Goal: Task Accomplishment & Management: Manage account settings

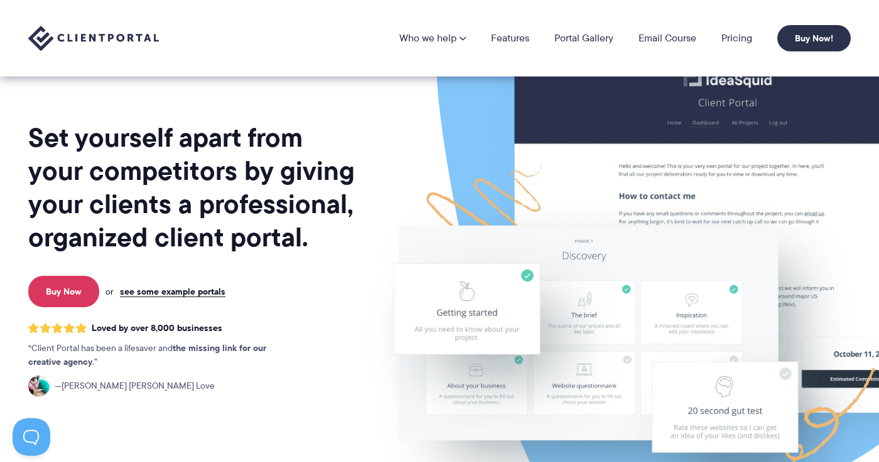
scroll to position [11, 0]
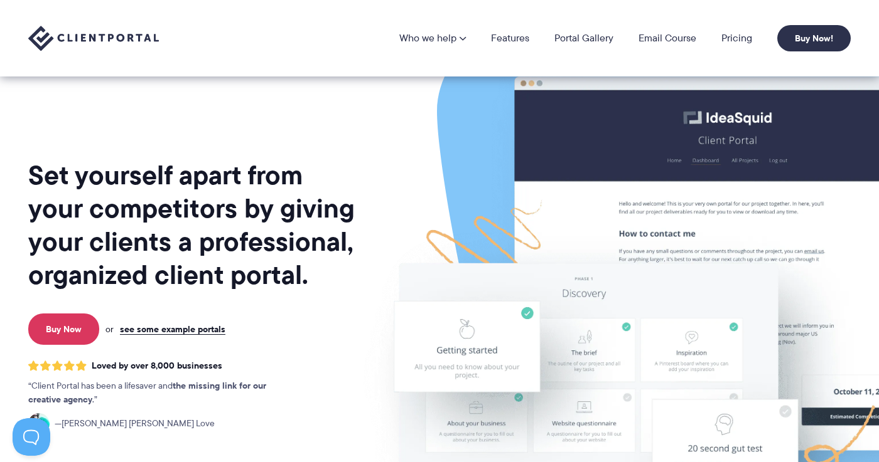
click at [40, 46] on img at bounding box center [93, 39] width 131 height 26
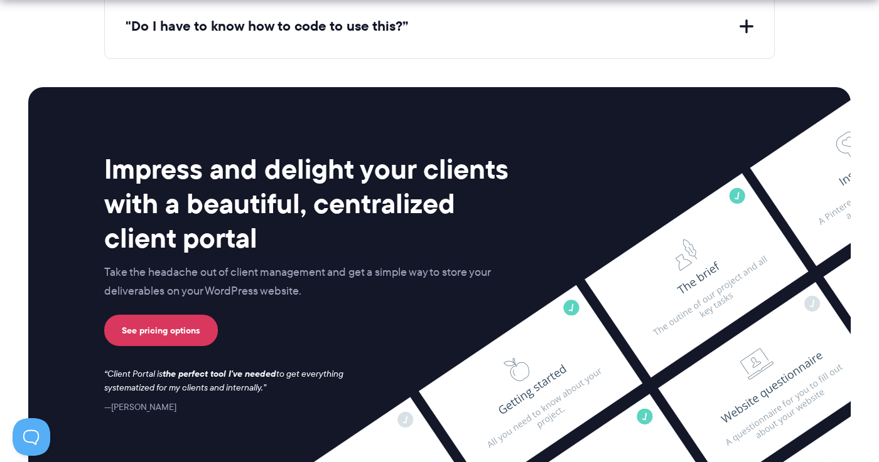
scroll to position [5023, 0]
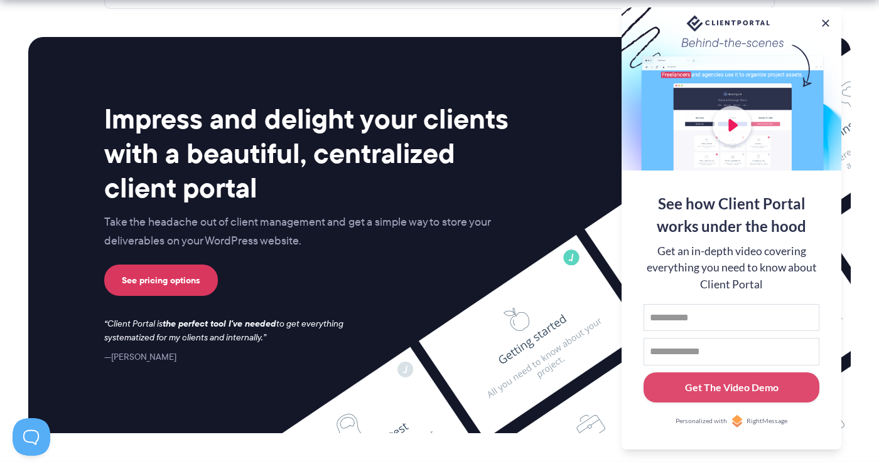
click at [826, 21] on button at bounding box center [825, 23] width 13 height 13
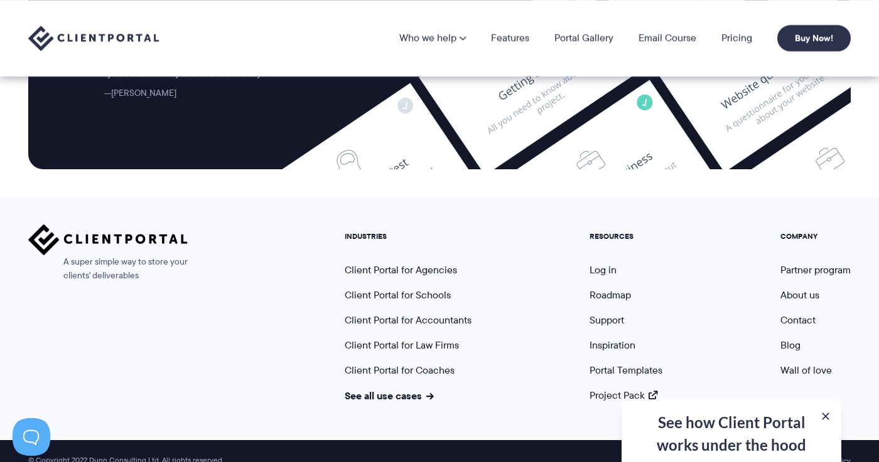
scroll to position [5286, 0]
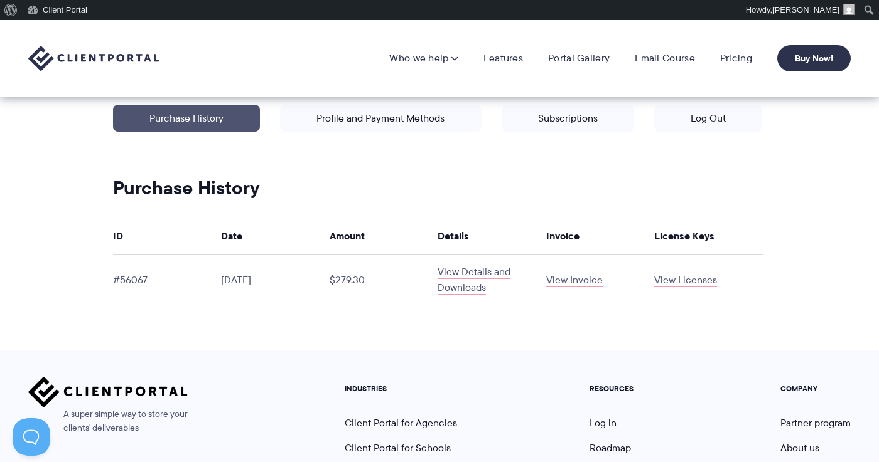
scroll to position [252, 0]
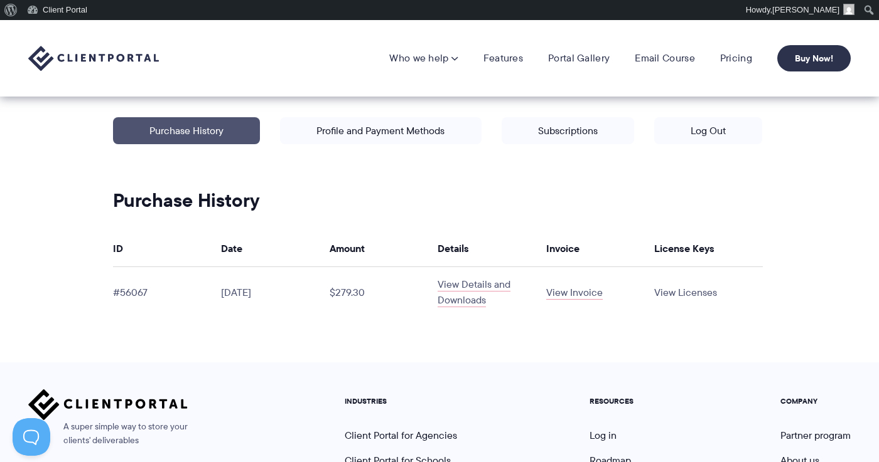
click at [668, 295] on link "View Licenses" at bounding box center [685, 293] width 63 height 14
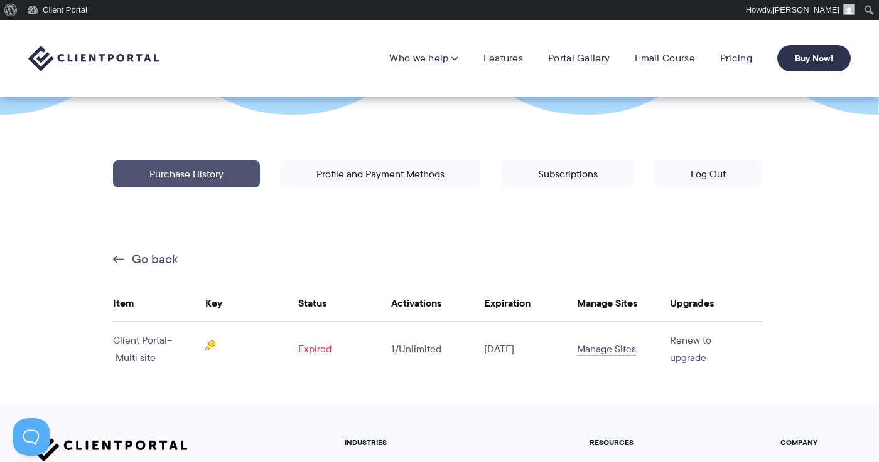
scroll to position [207, 0]
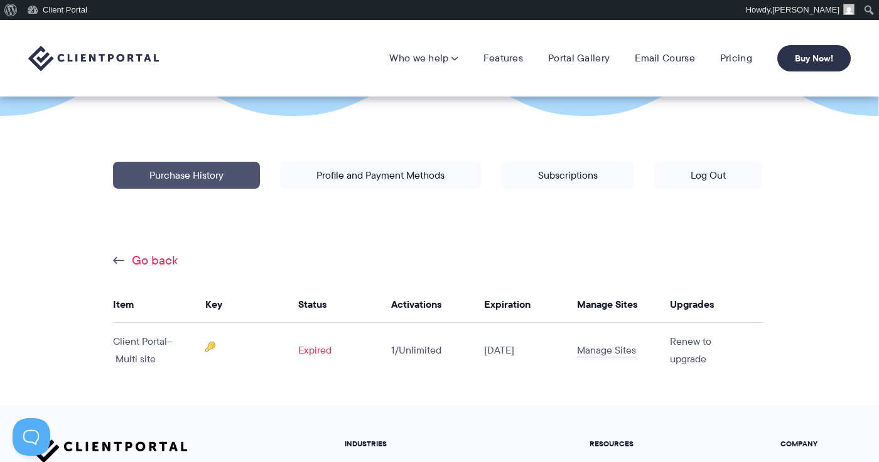
click at [147, 258] on link "Go back" at bounding box center [145, 260] width 65 height 16
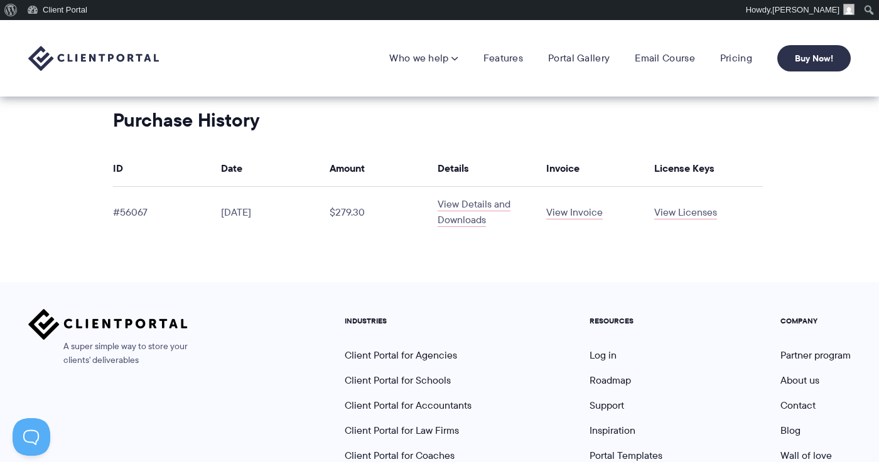
scroll to position [331, 0]
click at [457, 220] on link "View Details and Downloads" at bounding box center [473, 213] width 73 height 30
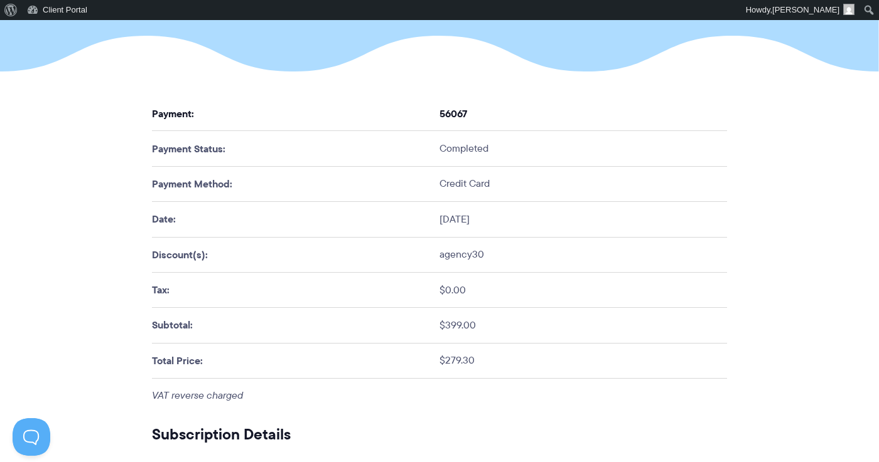
scroll to position [251, 0]
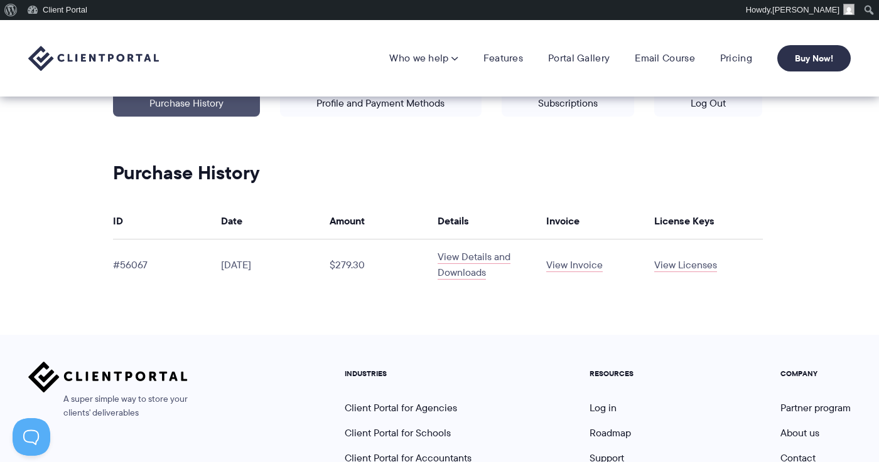
scroll to position [277, 0]
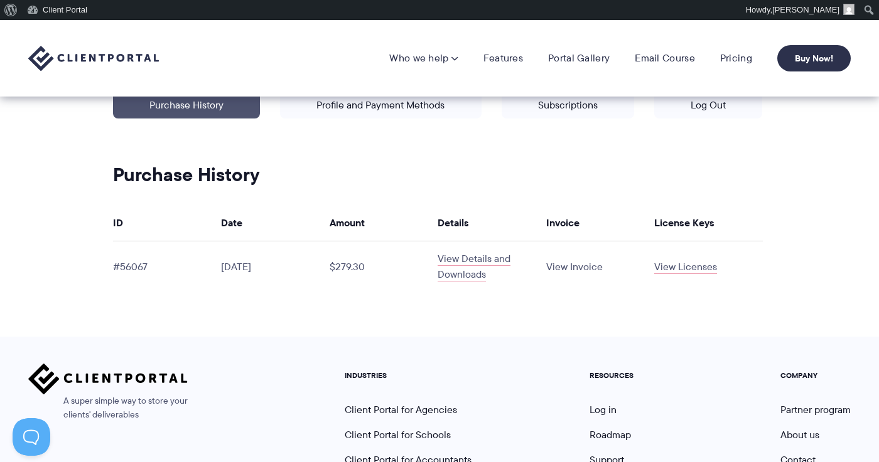
click at [567, 270] on link "View Invoice" at bounding box center [574, 267] width 56 height 14
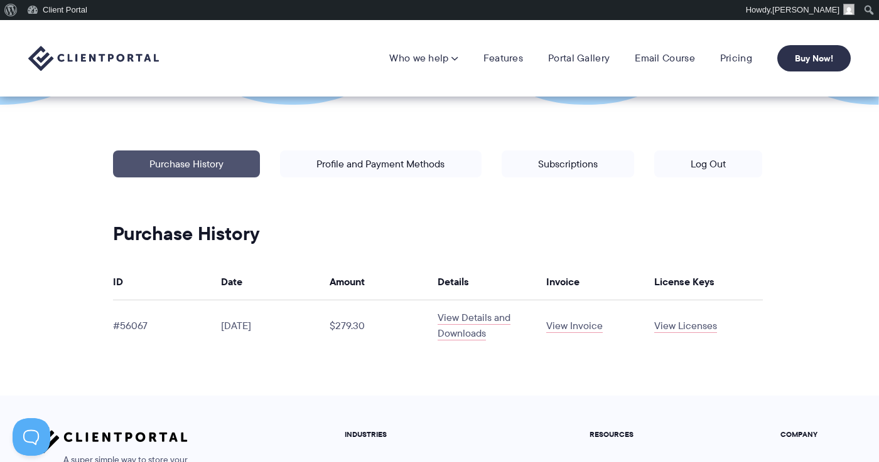
scroll to position [216, 0]
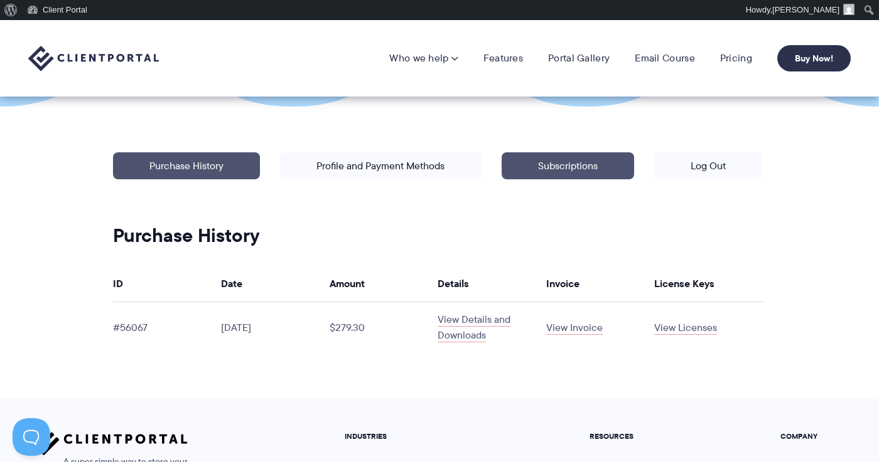
click at [547, 164] on link "Subscriptions" at bounding box center [567, 165] width 132 height 27
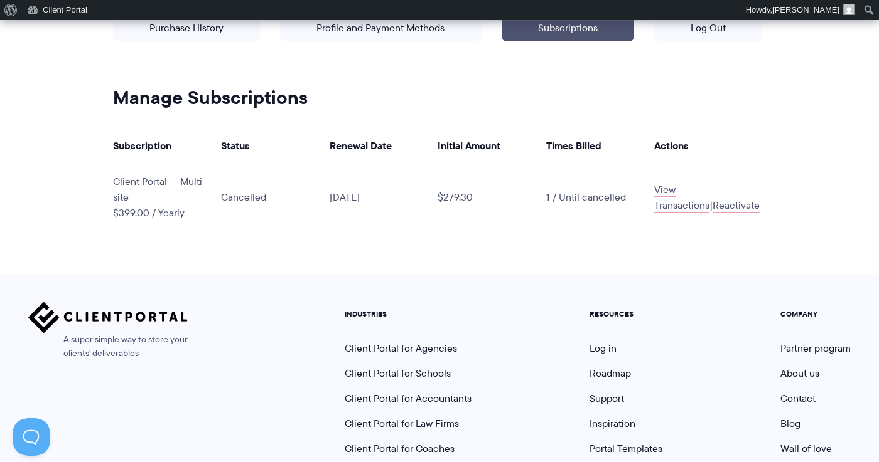
scroll to position [363, 0]
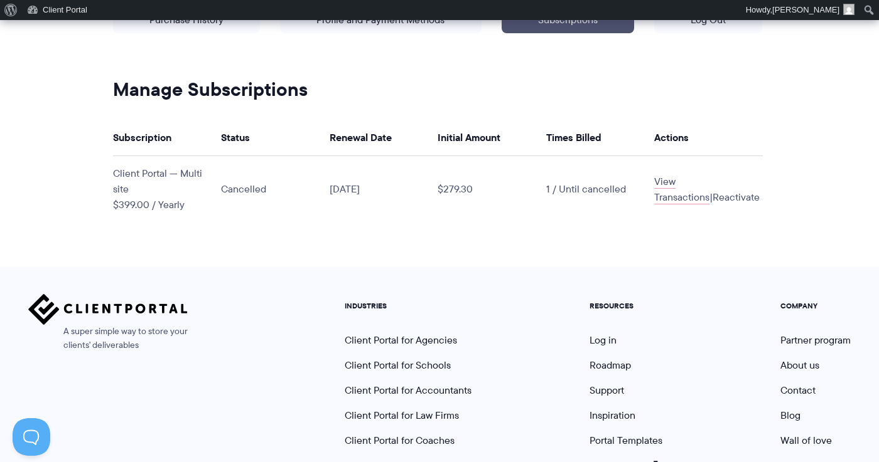
click at [712, 198] on link "Reactivate" at bounding box center [735, 197] width 47 height 14
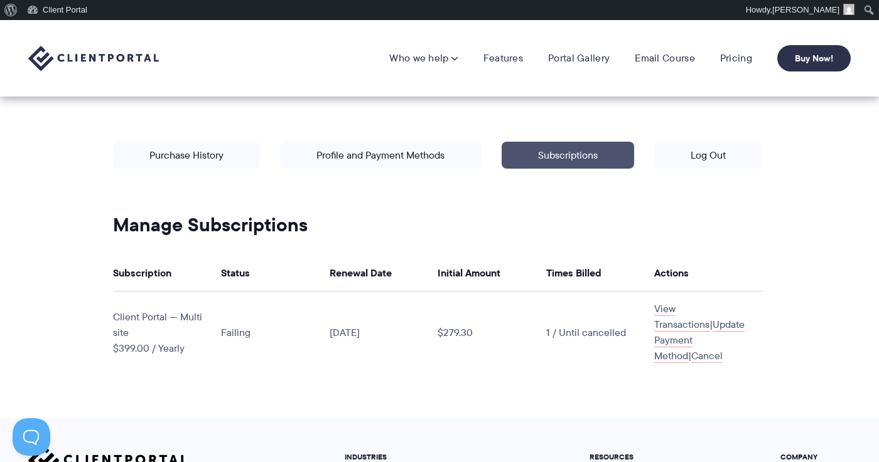
scroll to position [212, 0]
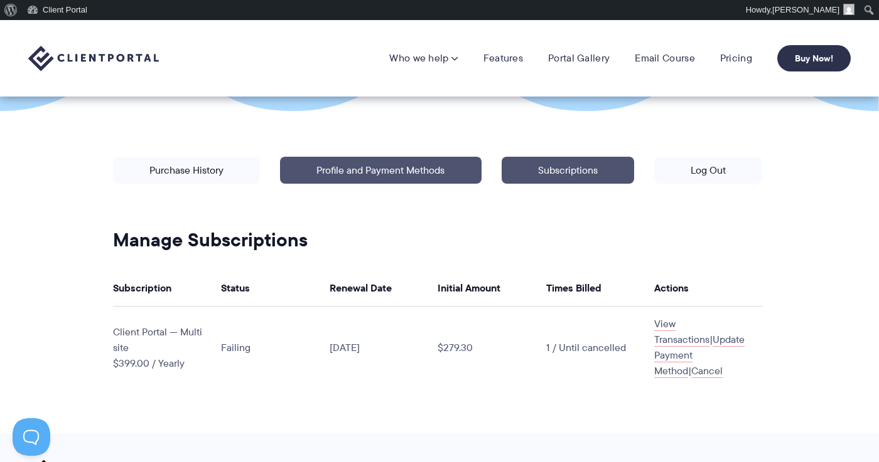
click at [393, 167] on link "Profile and Payment Methods" at bounding box center [380, 170] width 201 height 27
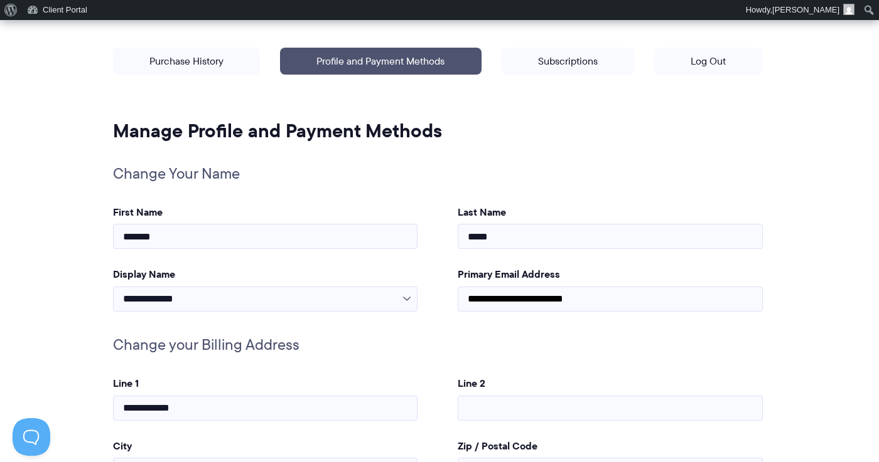
scroll to position [338, 0]
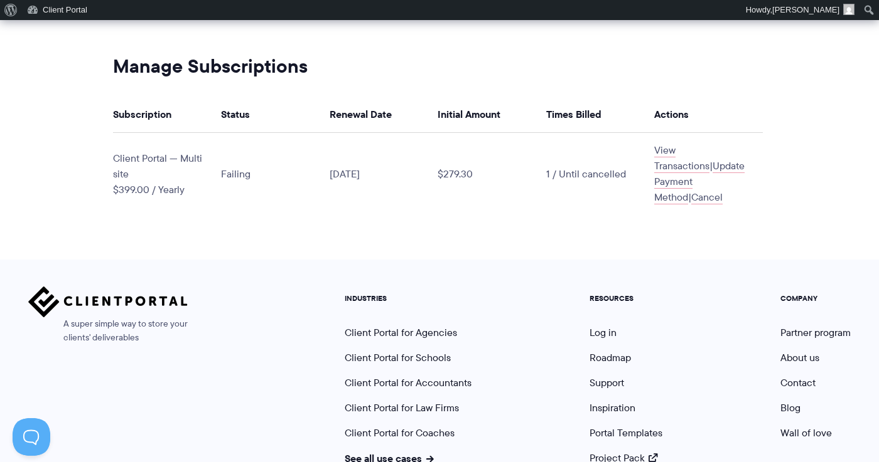
scroll to position [414, 0]
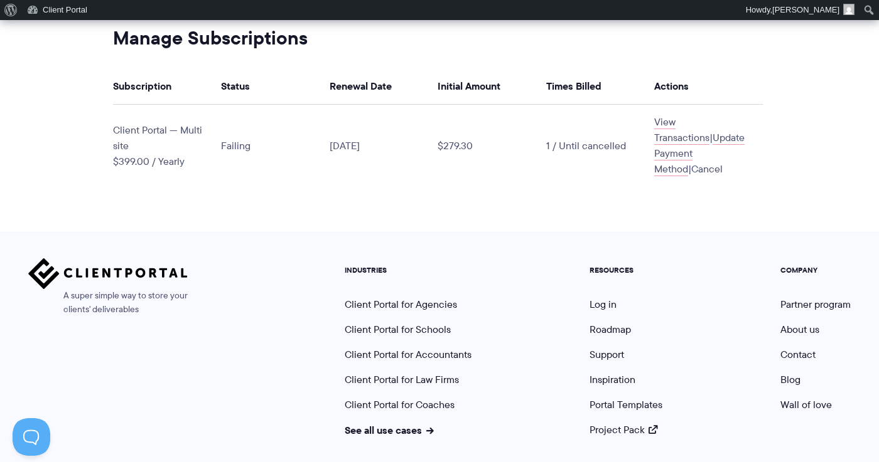
click at [722, 162] on link "Cancel" at bounding box center [706, 169] width 31 height 14
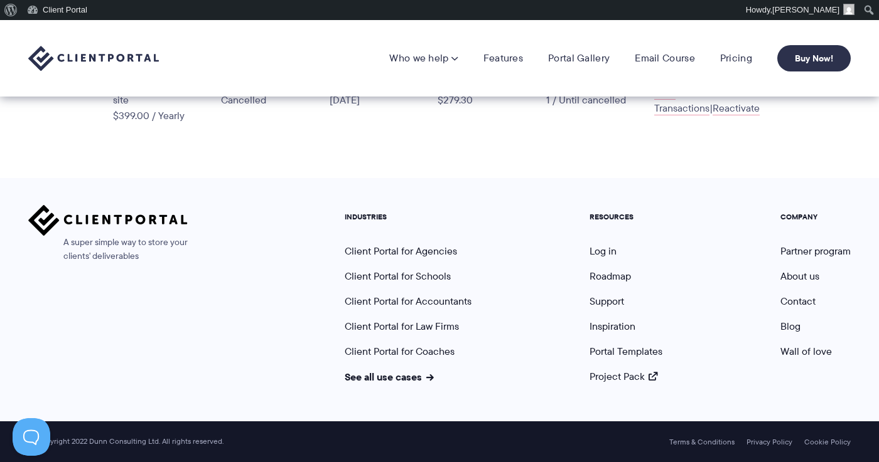
scroll to position [451, 0]
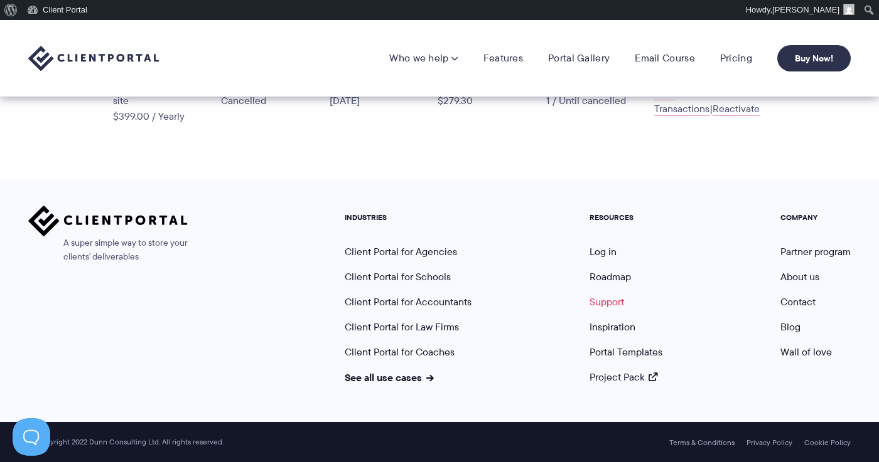
click at [600, 299] on link "Support" at bounding box center [606, 302] width 35 height 14
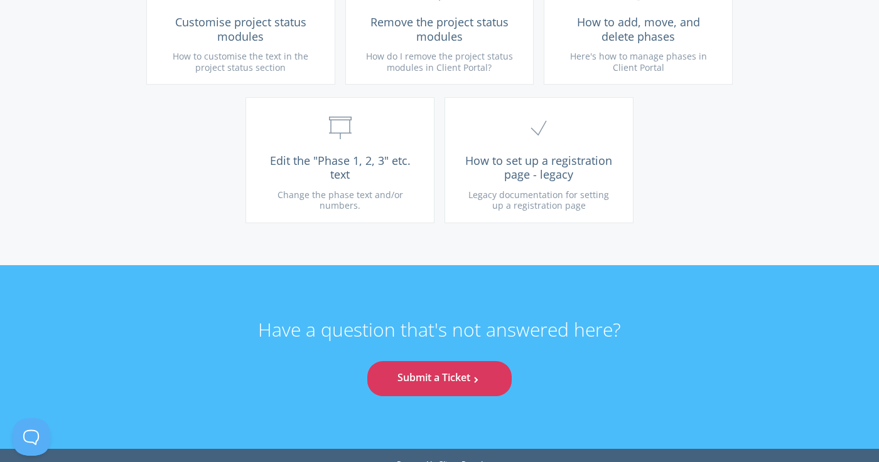
scroll to position [3195, 0]
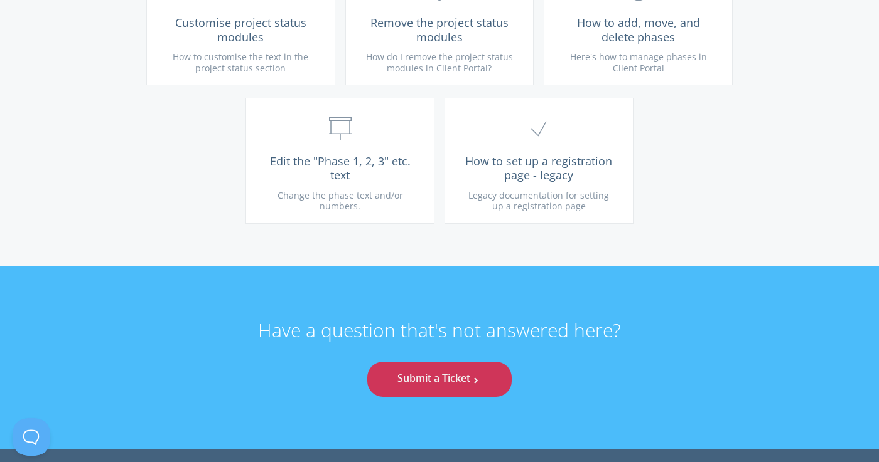
click at [446, 370] on link "Submit a Ticket .st0{fill:none;stroke:#000000;stroke-width:2;stroke-miterlimit:…" at bounding box center [439, 379] width 144 height 35
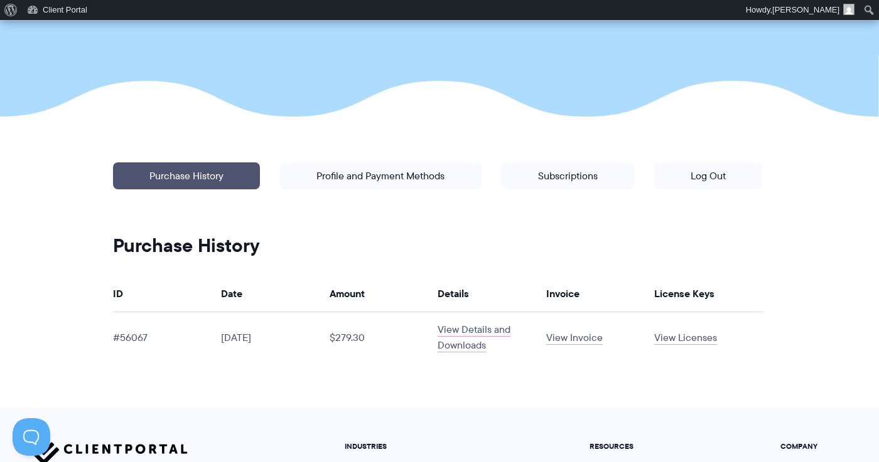
scroll to position [210, 0]
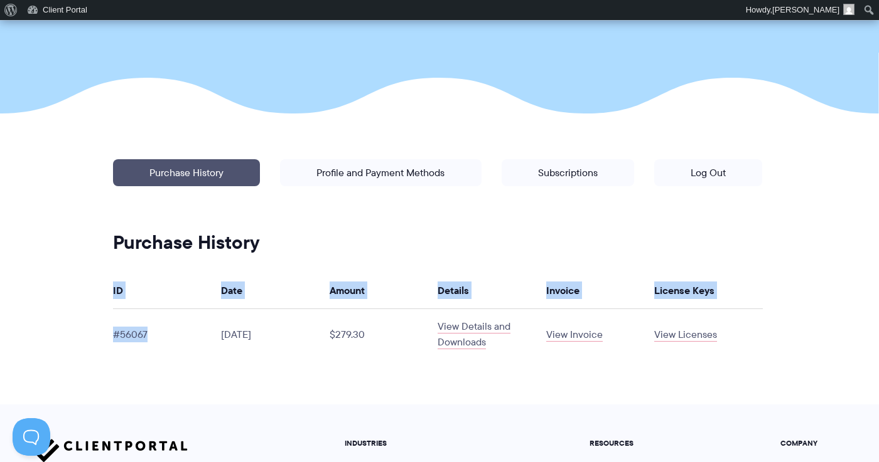
drag, startPoint x: 163, startPoint y: 333, endPoint x: 111, endPoint y: 336, distance: 51.6
click at [111, 336] on article "Manage your account: Purchase History | Profile and Payment Methods | Subscript…" at bounding box center [439, 259] width 705 height 291
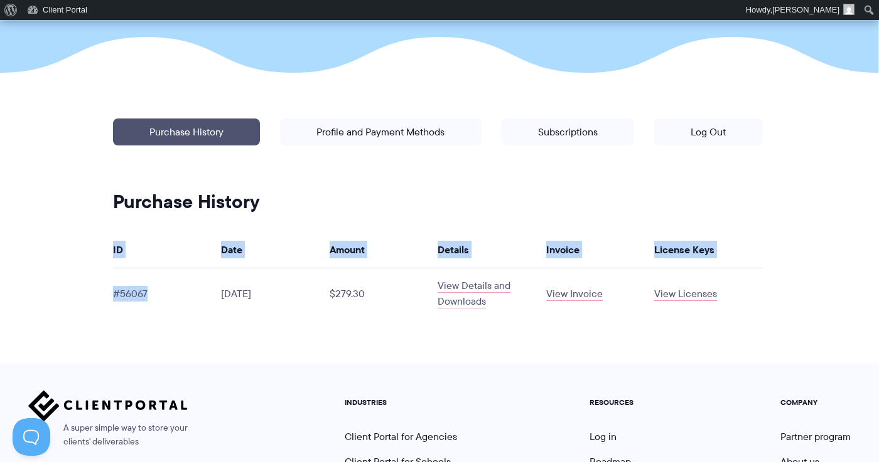
scroll to position [274, 0]
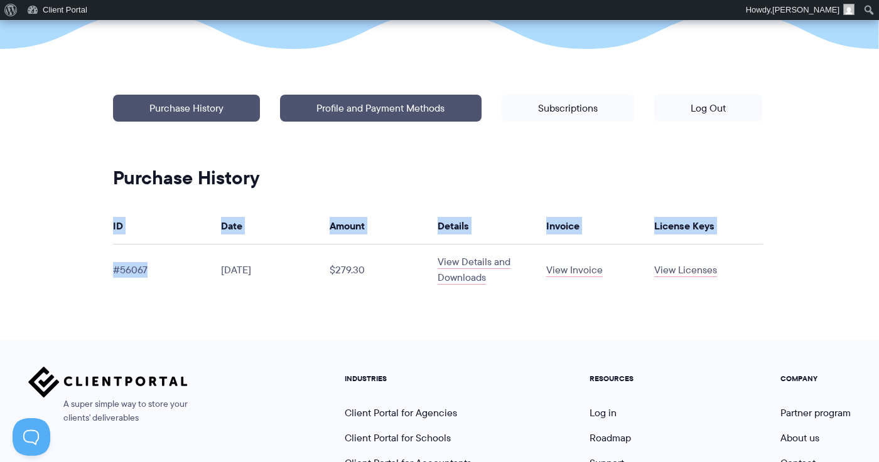
click at [343, 102] on link "Profile and Payment Methods" at bounding box center [380, 108] width 201 height 27
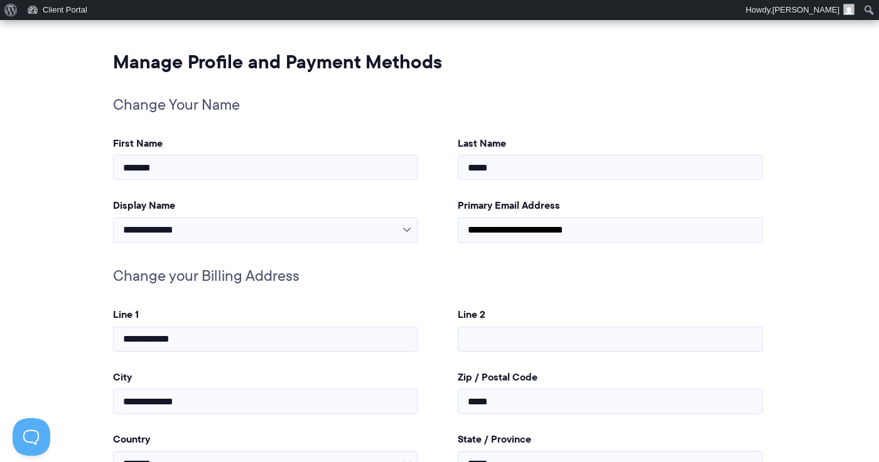
scroll to position [412, 0]
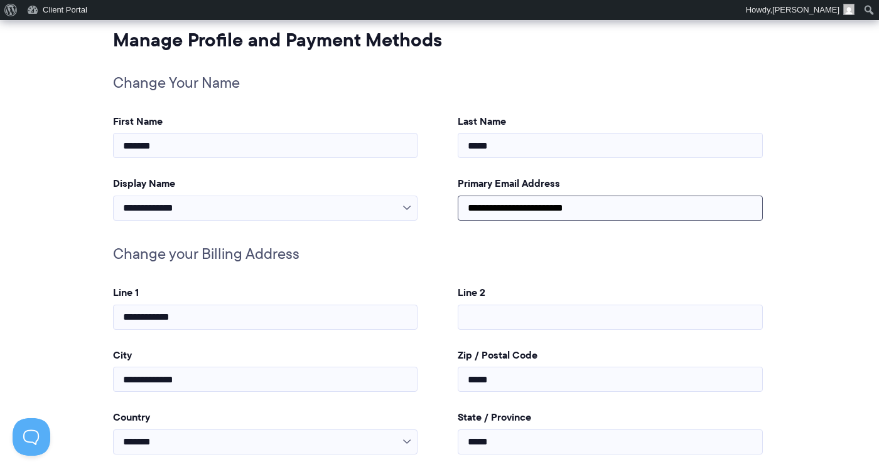
click at [498, 203] on input "**********" at bounding box center [609, 208] width 305 height 25
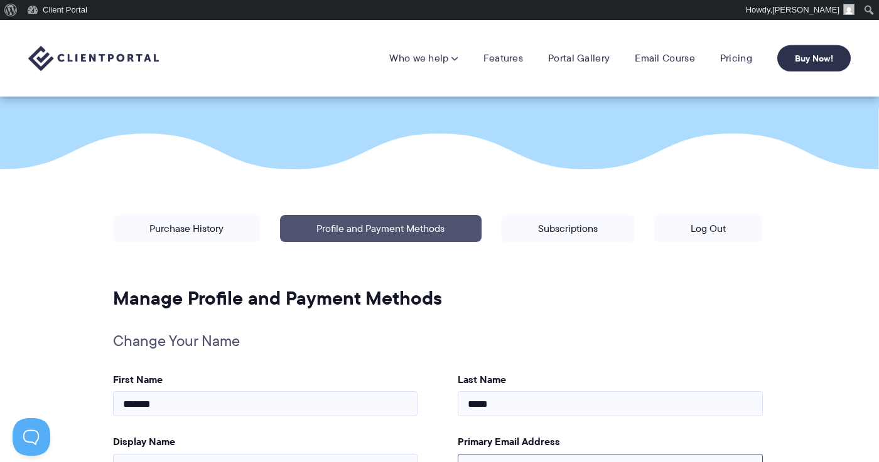
scroll to position [1, 0]
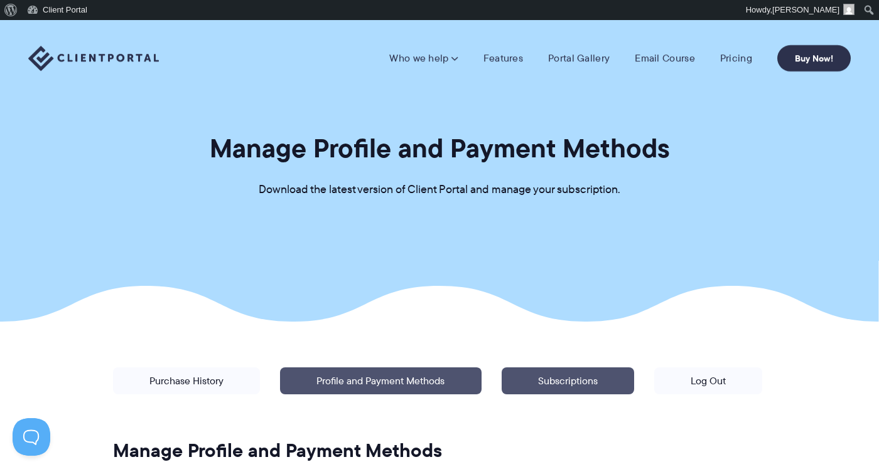
click at [501, 395] on link "Subscriptions" at bounding box center [567, 381] width 132 height 27
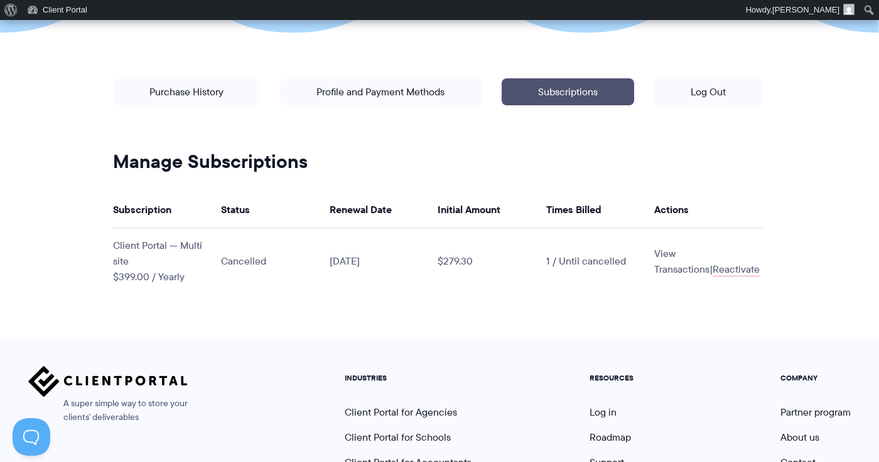
click at [665, 251] on link "View Transactions" at bounding box center [681, 262] width 55 height 30
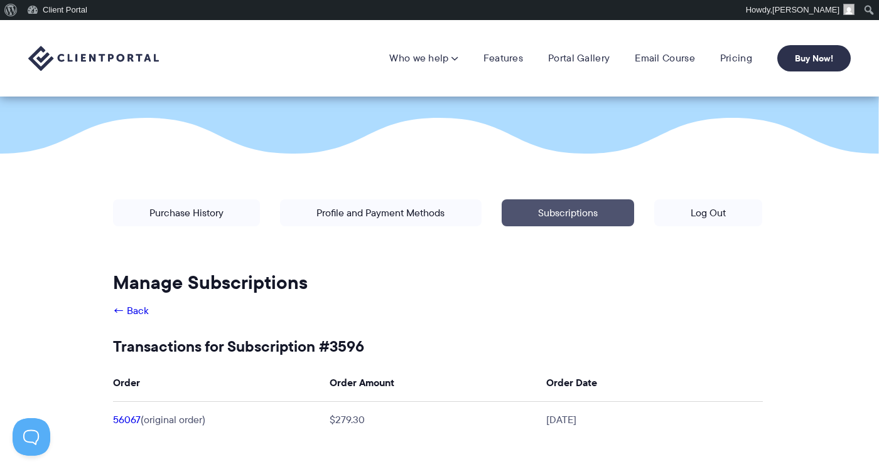
scroll to position [163, 0]
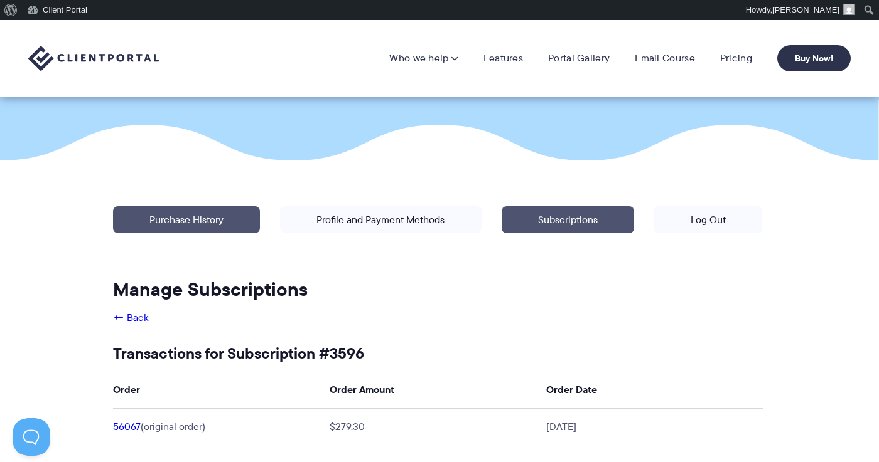
click at [163, 223] on link "Purchase History" at bounding box center [186, 219] width 147 height 27
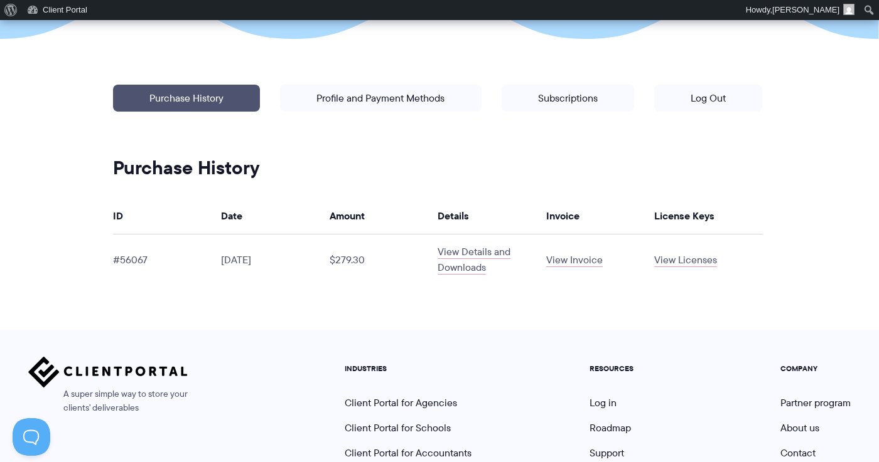
scroll to position [301, 0]
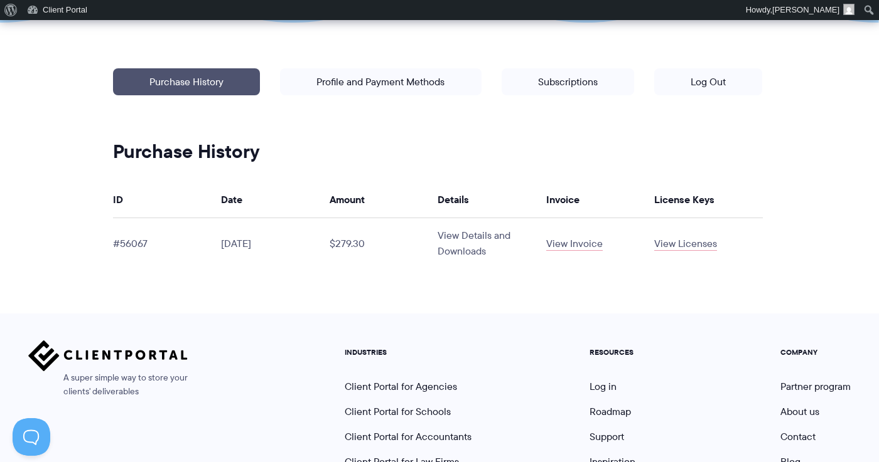
click at [446, 237] on link "View Details and Downloads" at bounding box center [473, 243] width 73 height 30
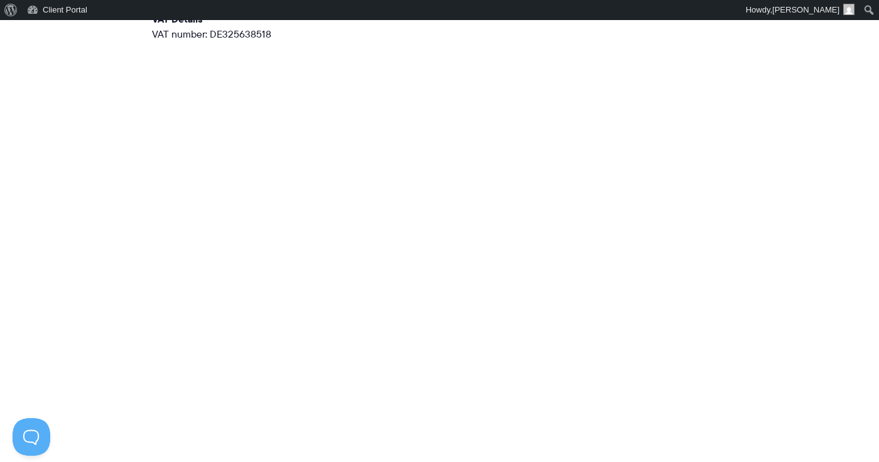
scroll to position [967, 0]
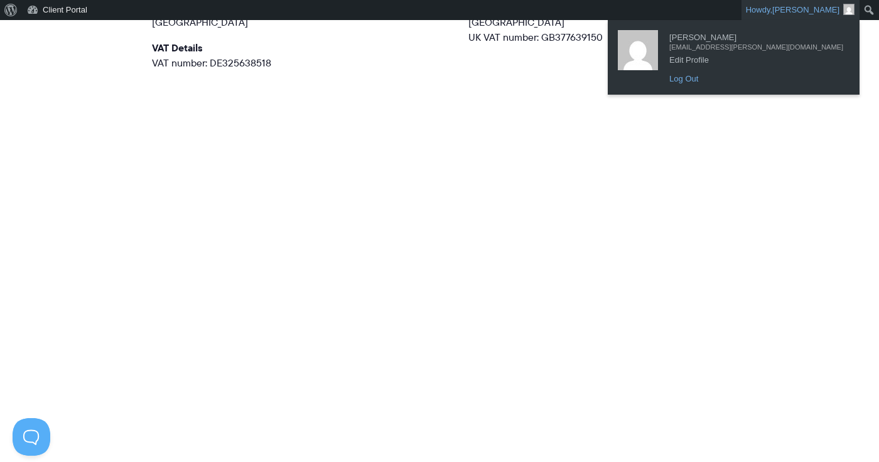
click at [762, 85] on link "Log Out" at bounding box center [756, 79] width 186 height 16
